Goal: Task Accomplishment & Management: Use online tool/utility

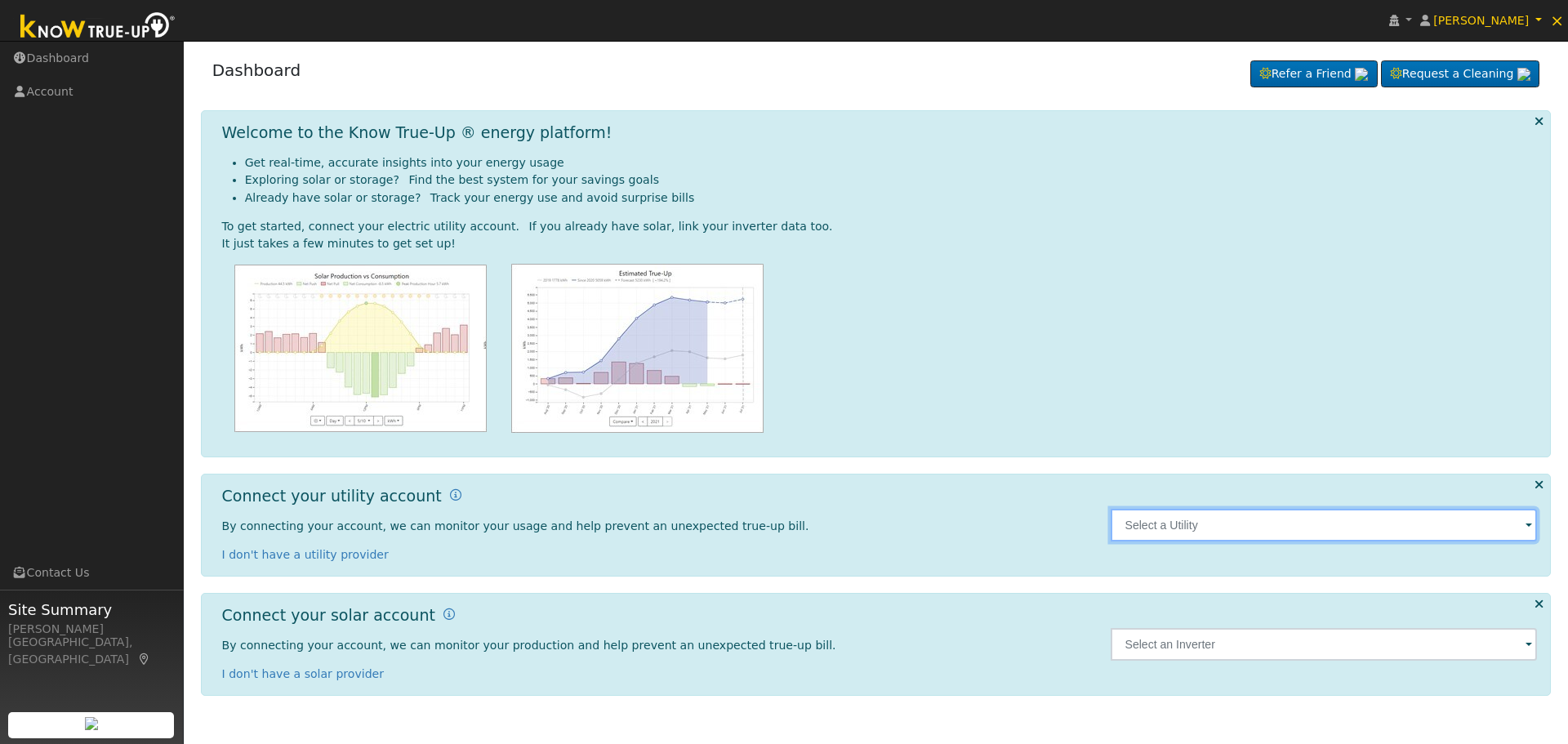
click at [1395, 527] on input "text" at bounding box center [1324, 525] width 427 height 32
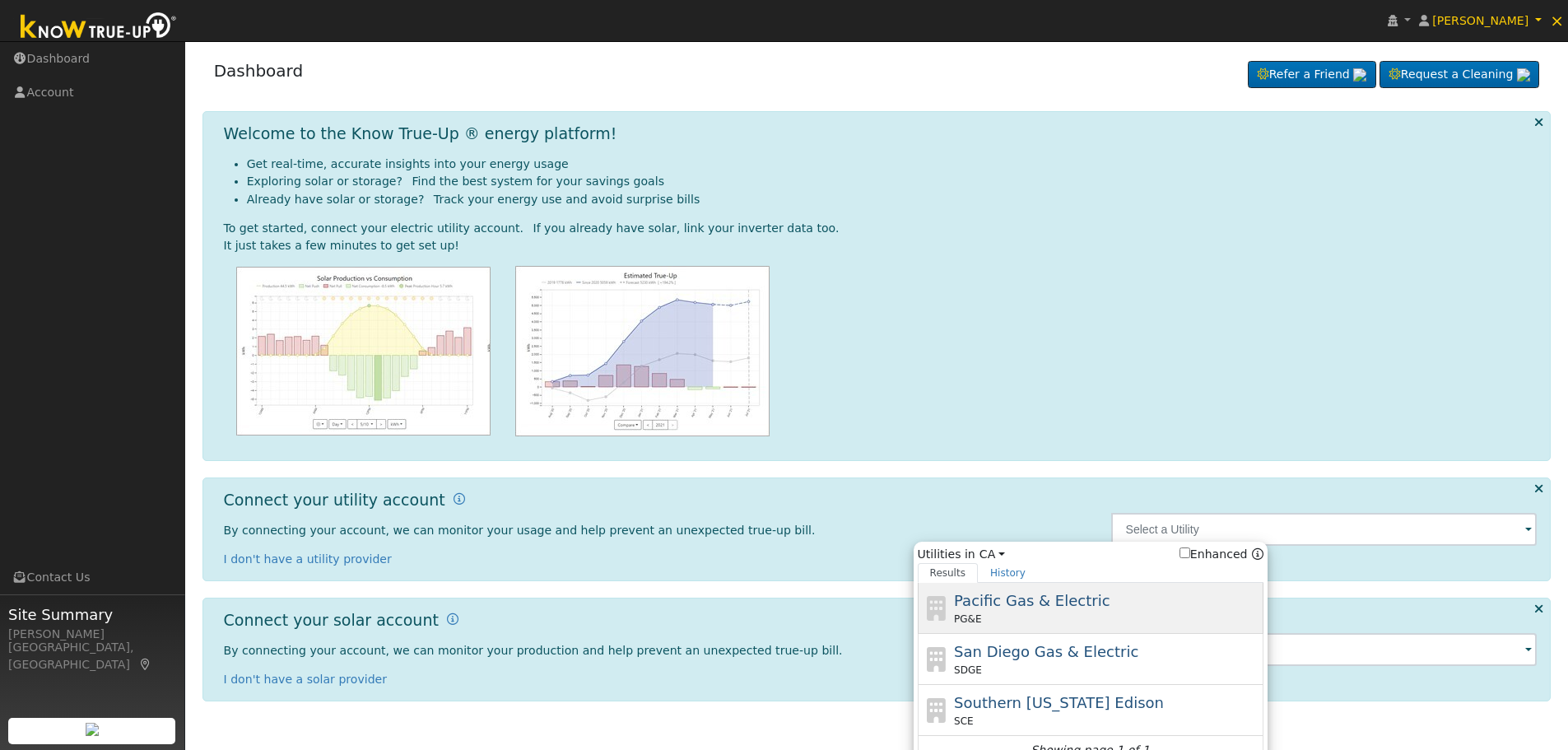
click at [1089, 610] on span "Pacific Gas & Electric" at bounding box center [1032, 601] width 156 height 18
type input "PG&E"
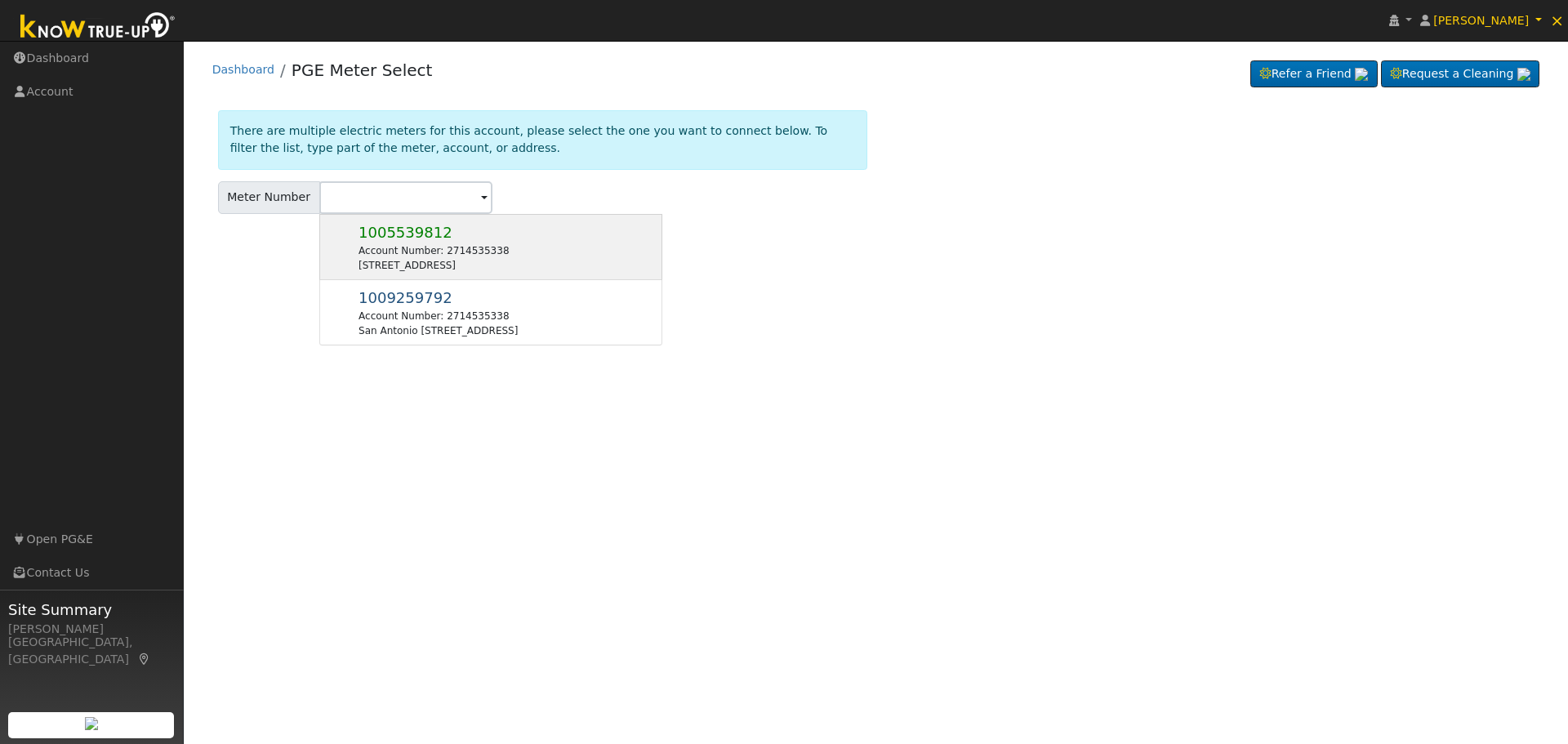
click at [439, 256] on div "Account Number: 2714535338" at bounding box center [433, 250] width 150 height 15
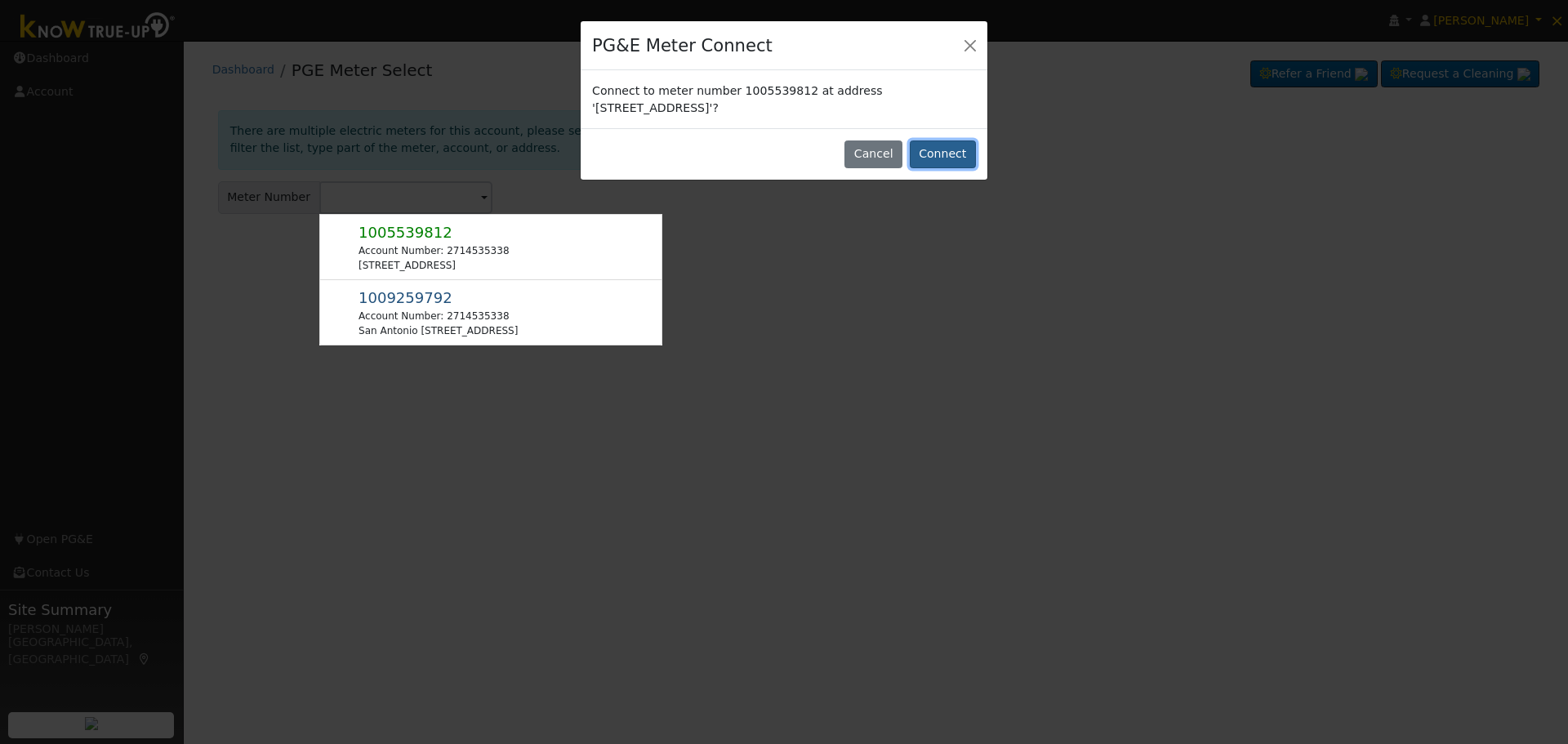
click at [951, 158] on button "Connect" at bounding box center [943, 155] width 66 height 28
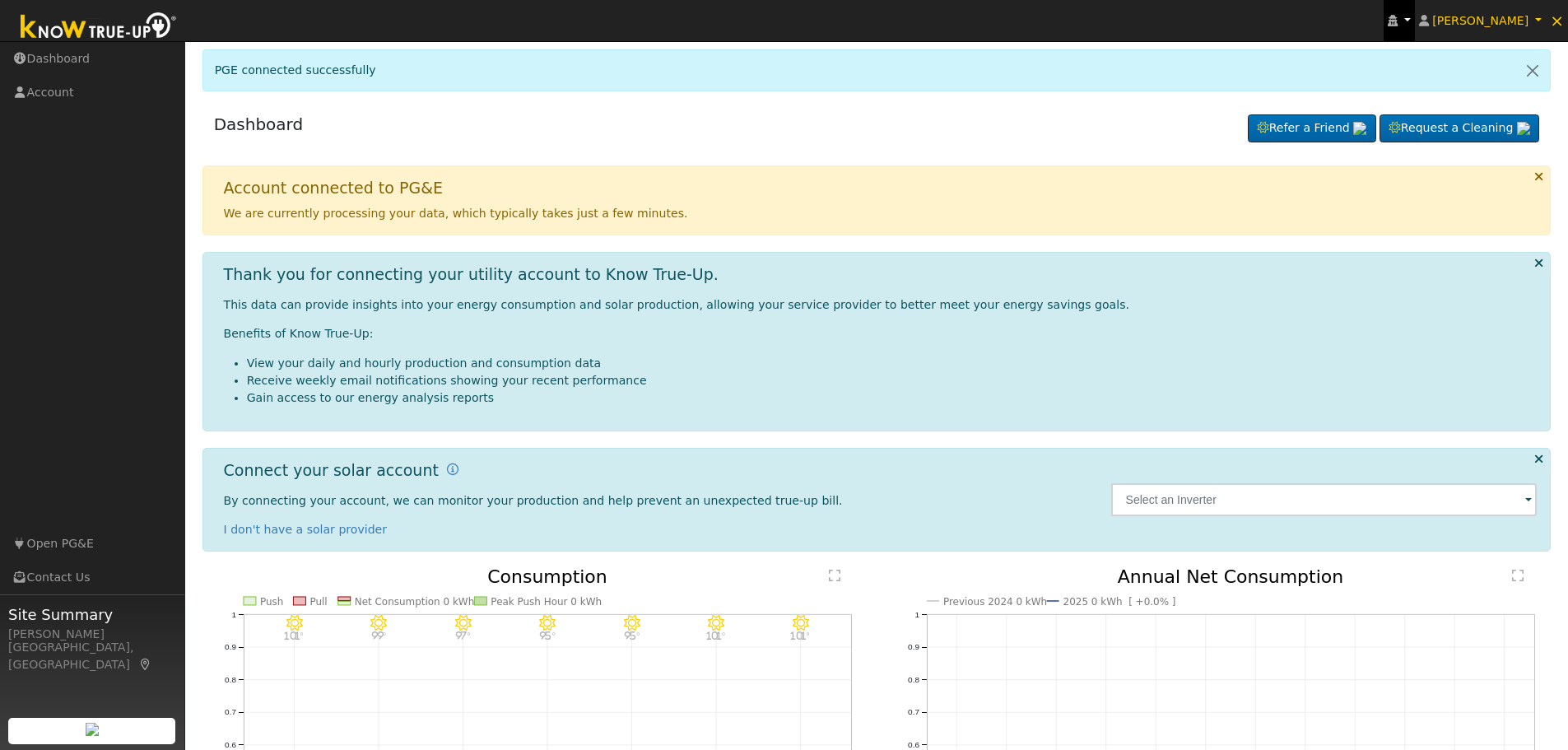
click at [1398, 15] on icon at bounding box center [1393, 20] width 10 height 11
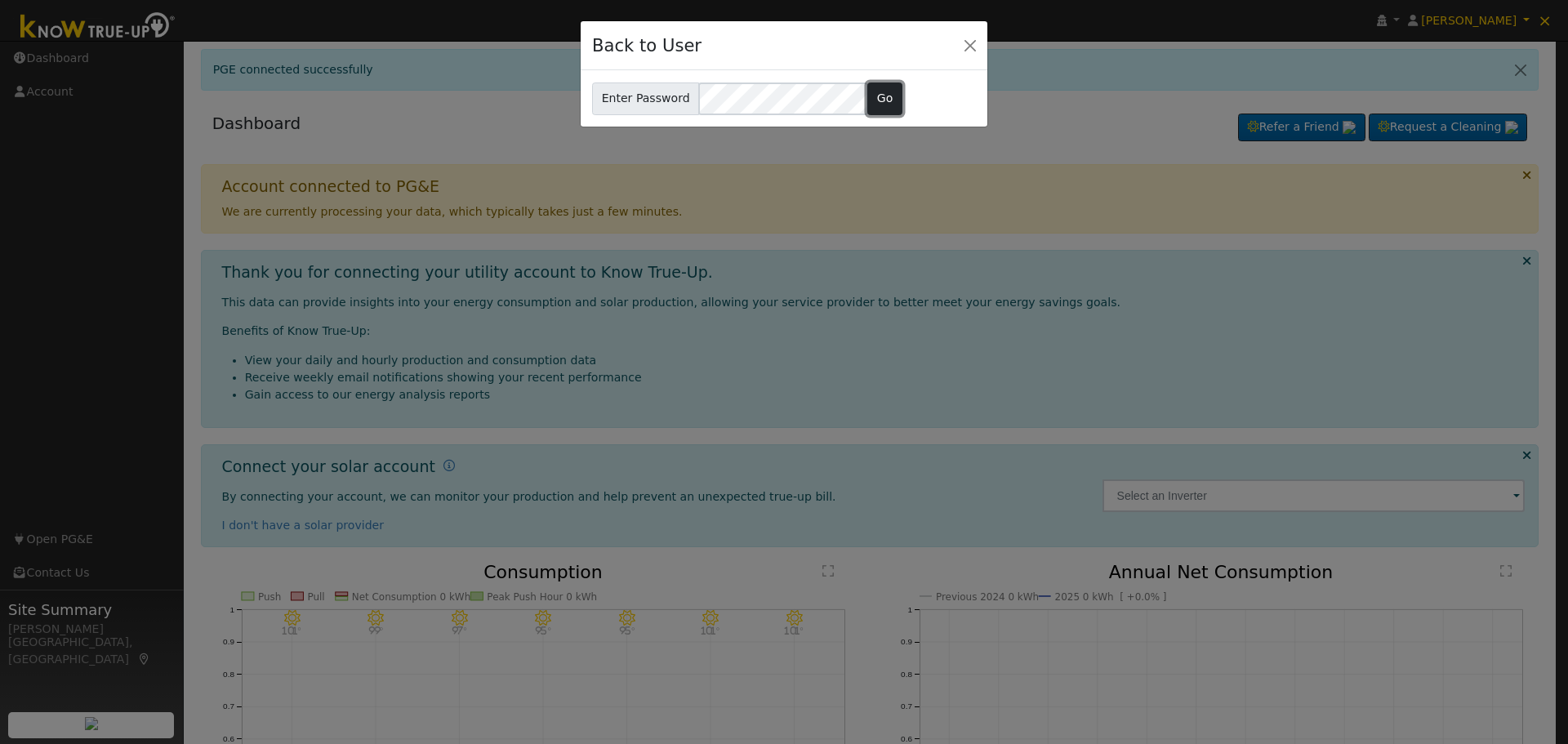
click at [880, 97] on button "Go" at bounding box center [884, 99] width 35 height 32
